Goal: Task Accomplishment & Management: Use online tool/utility

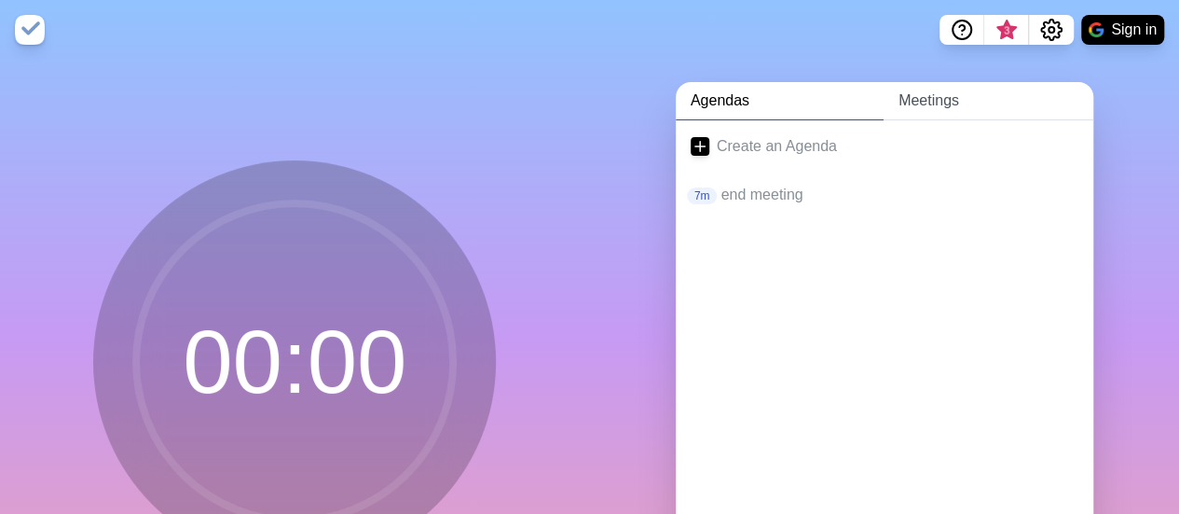
click at [934, 103] on link "Meetings" at bounding box center [989, 101] width 210 height 38
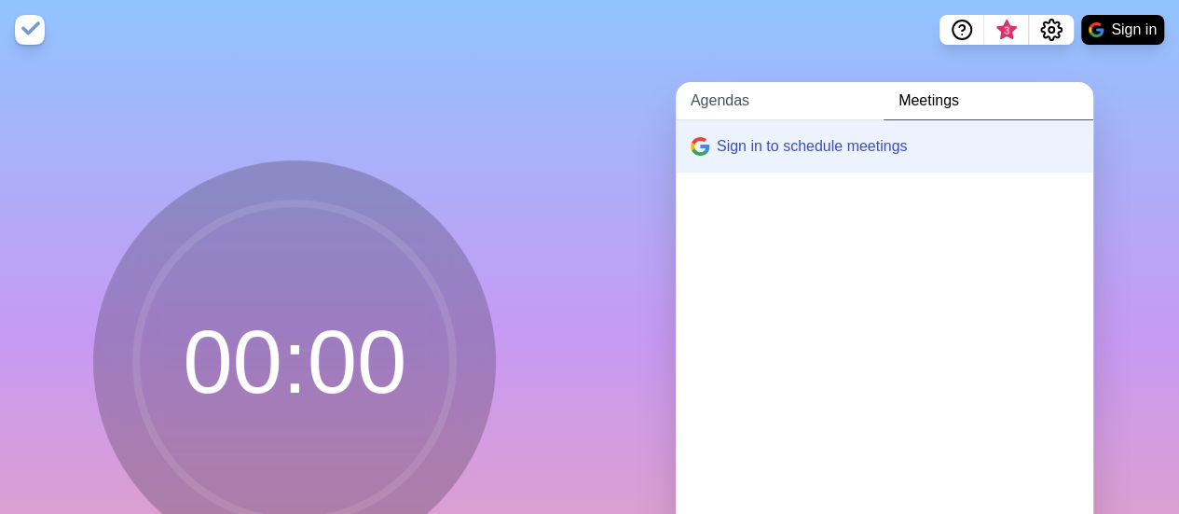
click at [765, 99] on link "Agendas" at bounding box center [780, 101] width 208 height 38
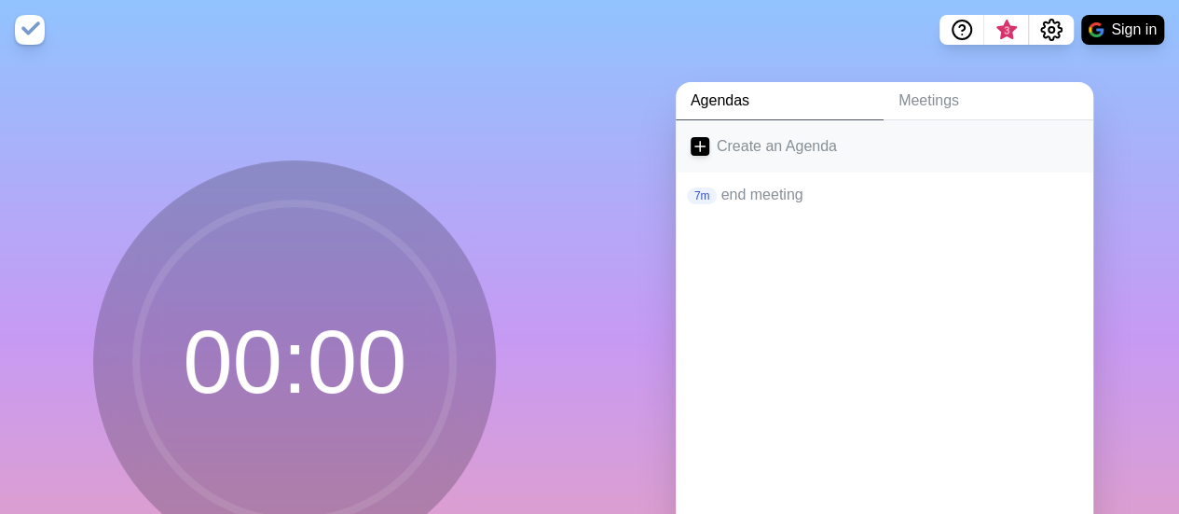
click at [694, 146] on icon at bounding box center [700, 146] width 19 height 19
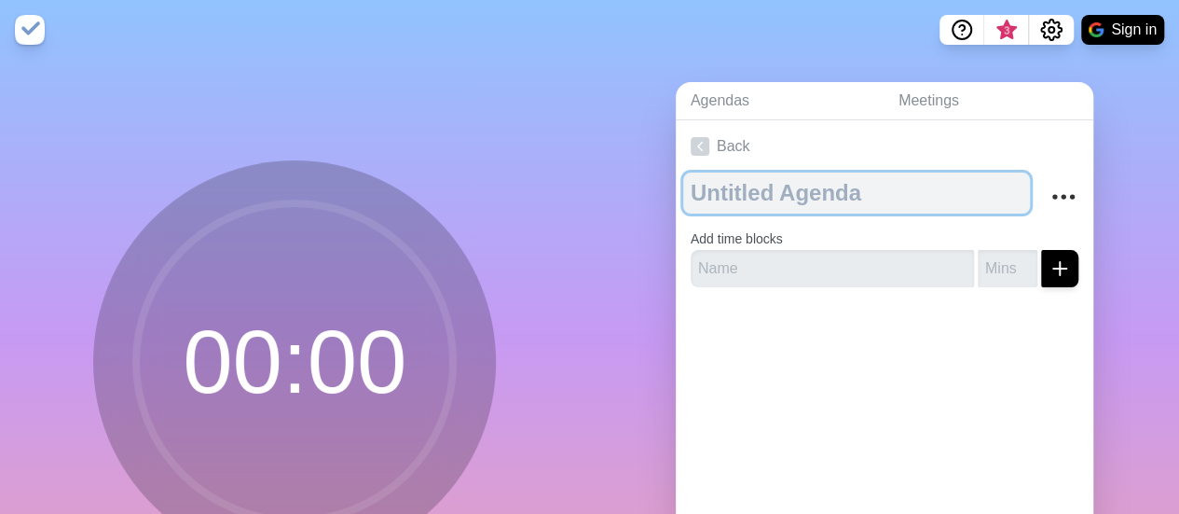
click at [894, 191] on textarea at bounding box center [856, 192] width 347 height 41
type textarea "Break"
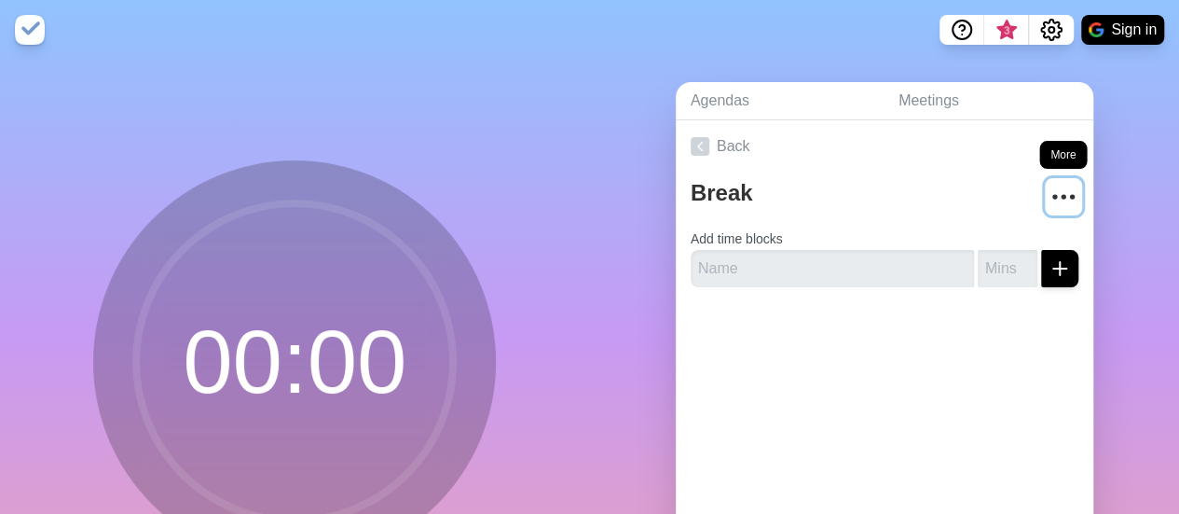
click at [1049, 199] on icon "More" at bounding box center [1064, 197] width 30 height 30
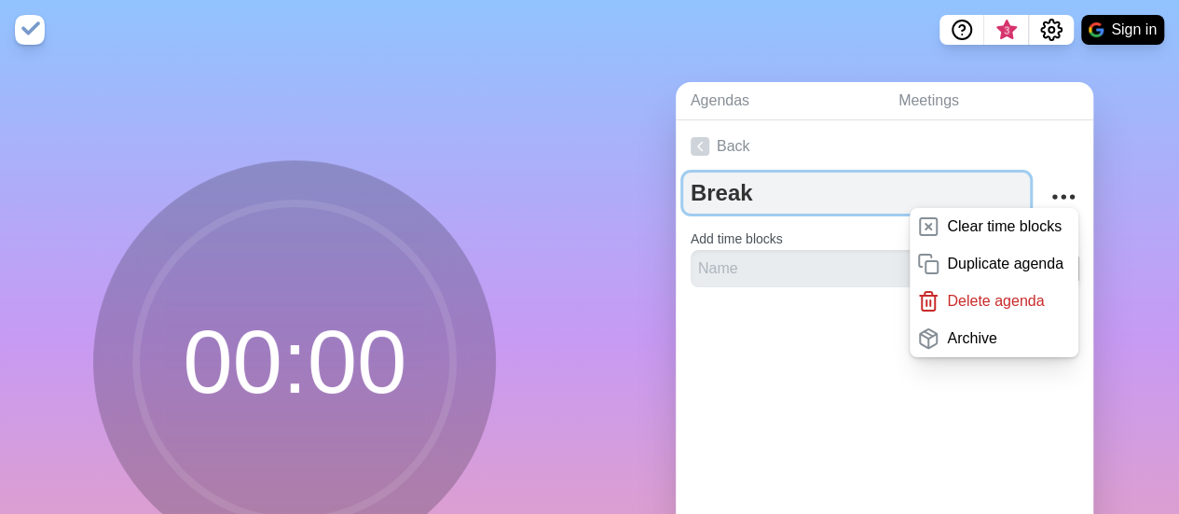
click at [941, 183] on textarea "Break" at bounding box center [856, 192] width 347 height 41
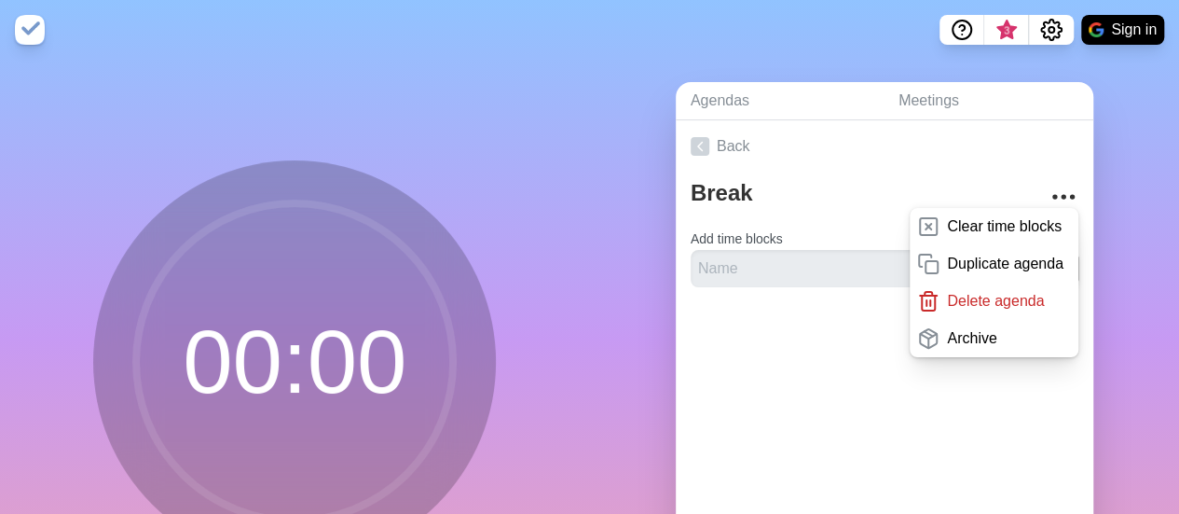
click at [842, 422] on div "Back Break Clear time blocks Duplicate agenda Delete agenda Archive Add time bl…" at bounding box center [885, 380] width 418 height 521
click at [832, 380] on div "Back Break Clear time blocks Duplicate agenda Delete agenda Archive Add time bl…" at bounding box center [885, 380] width 418 height 521
click at [958, 402] on div "Back Break Clear time blocks Duplicate agenda Delete agenda Archive Add time bl…" at bounding box center [885, 380] width 418 height 521
click at [1054, 193] on icon "More" at bounding box center [1064, 197] width 30 height 30
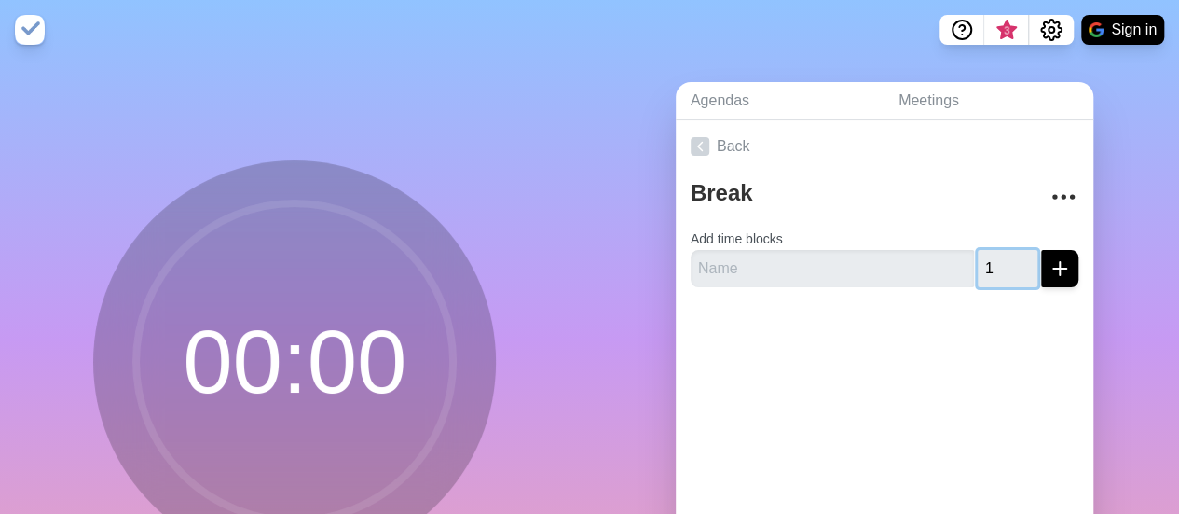
click at [1004, 258] on input "1" at bounding box center [1008, 268] width 60 height 37
click at [1004, 258] on input "2" at bounding box center [1008, 268] width 60 height 37
click at [1004, 258] on input "3" at bounding box center [1008, 268] width 60 height 37
click at [1004, 258] on input "4" at bounding box center [1008, 268] width 60 height 37
click at [1004, 258] on input "5" at bounding box center [1008, 268] width 60 height 37
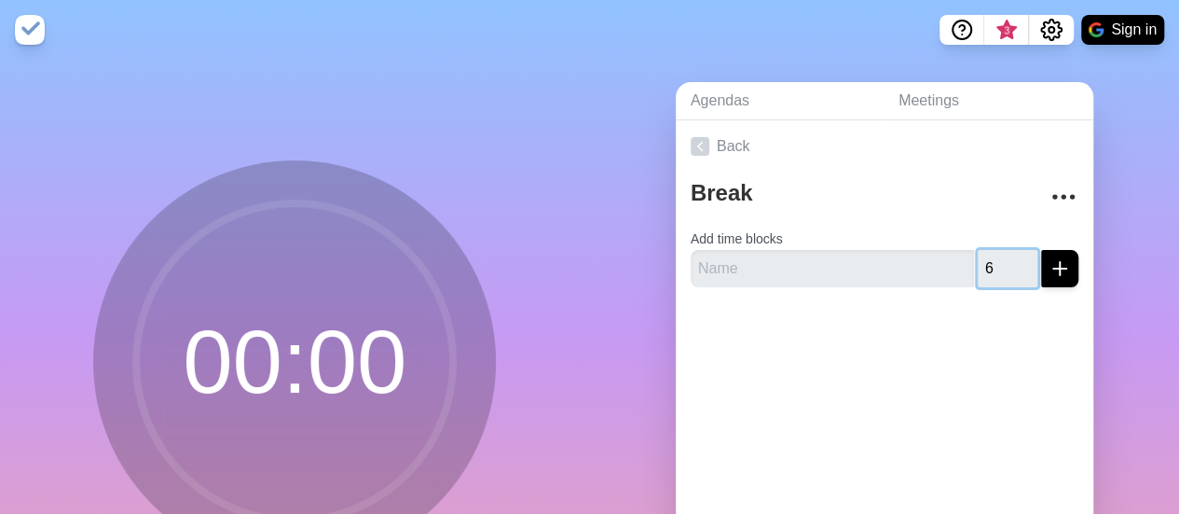
click at [1004, 258] on input "6" at bounding box center [1008, 268] width 60 height 37
click at [1004, 258] on input "7" at bounding box center [1008, 268] width 60 height 37
type input "8"
click at [1004, 258] on input "8" at bounding box center [1008, 268] width 60 height 37
click at [1049, 268] on icon "submit" at bounding box center [1060, 268] width 22 height 22
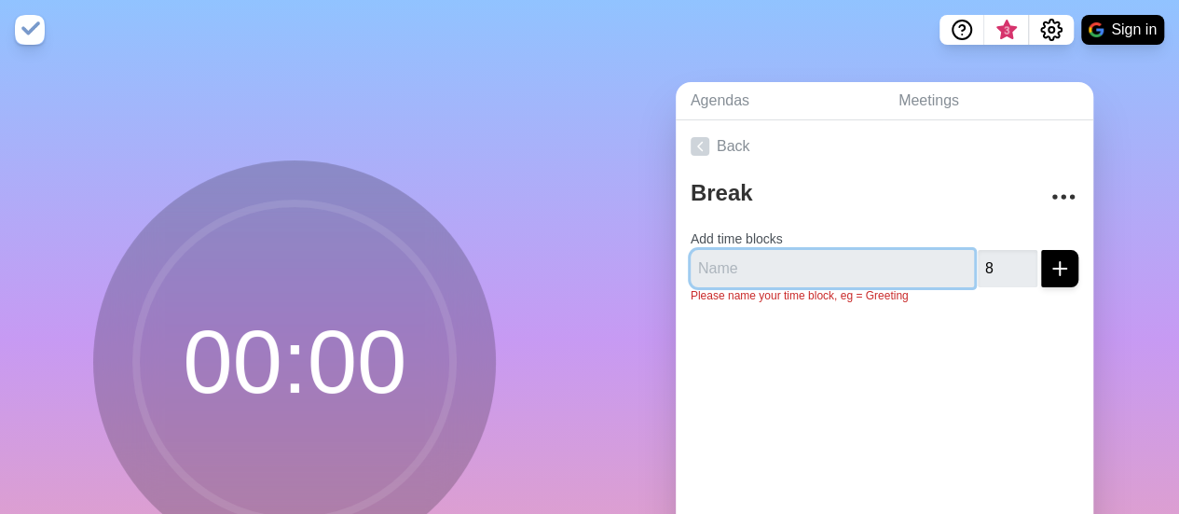
click at [835, 271] on input "text" at bounding box center [832, 268] width 283 height 37
type input "Break"
click at [884, 271] on input "Break" at bounding box center [832, 268] width 283 height 37
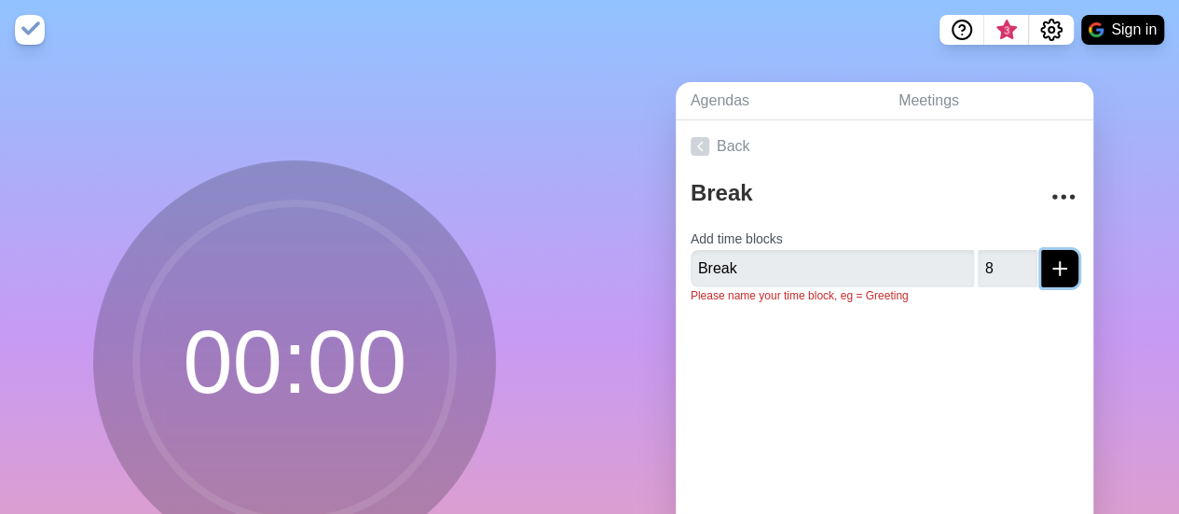
click at [1049, 262] on icon "submit" at bounding box center [1060, 268] width 22 height 22
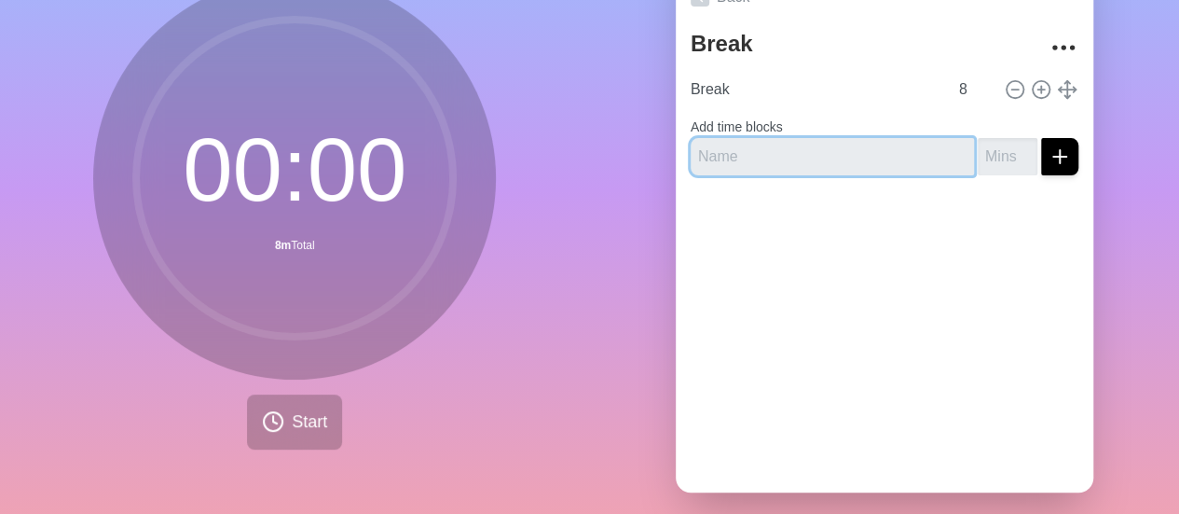
scroll to position [179, 0]
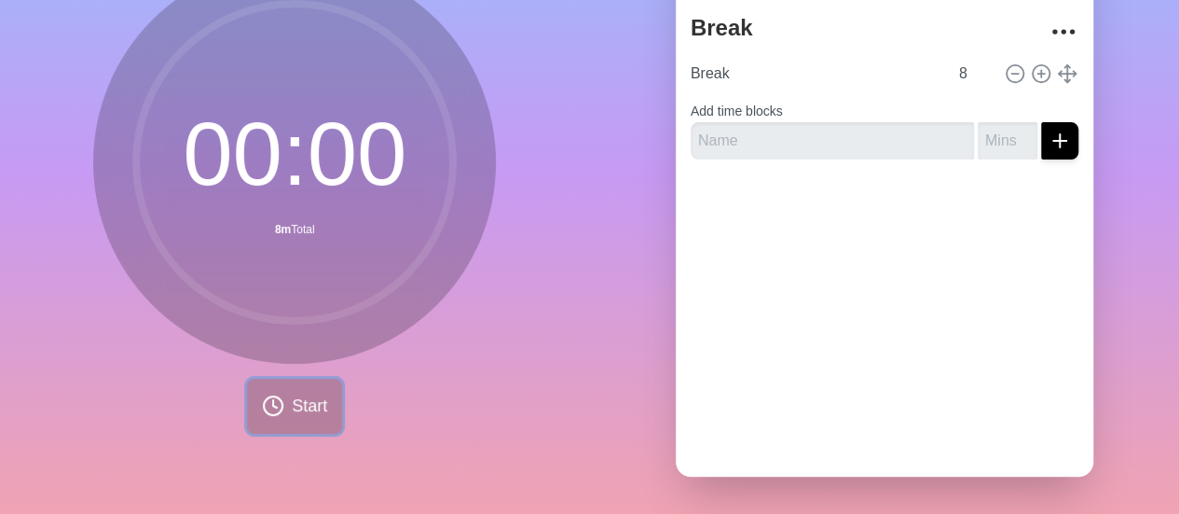
click at [295, 393] on span "Start" at bounding box center [309, 405] width 35 height 25
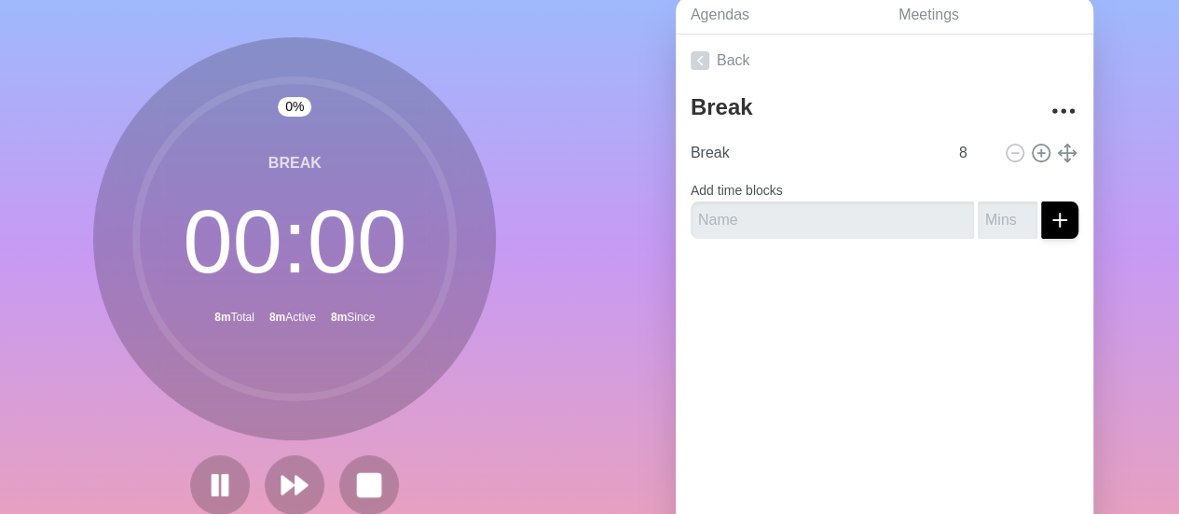
scroll to position [88, 0]
